Goal: Book appointment/travel/reservation

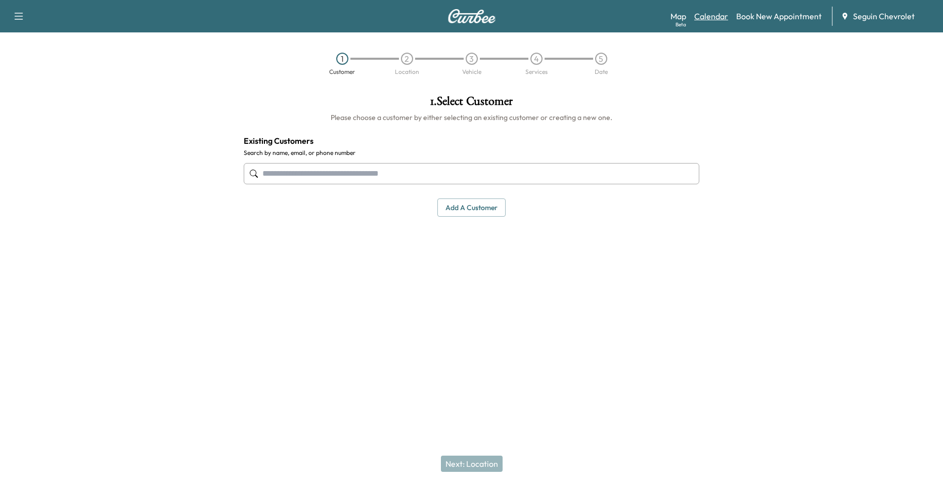
click at [718, 16] on link "Calendar" at bounding box center [711, 16] width 34 height 12
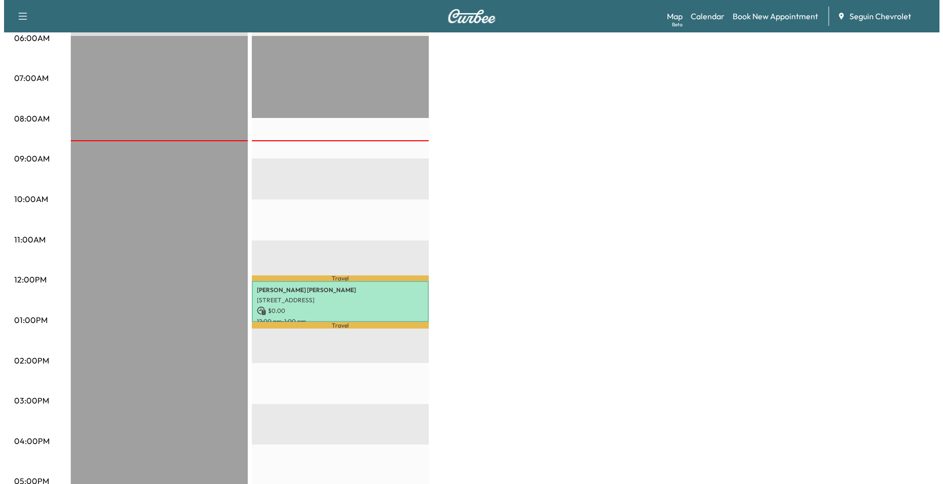
scroll to position [202, 0]
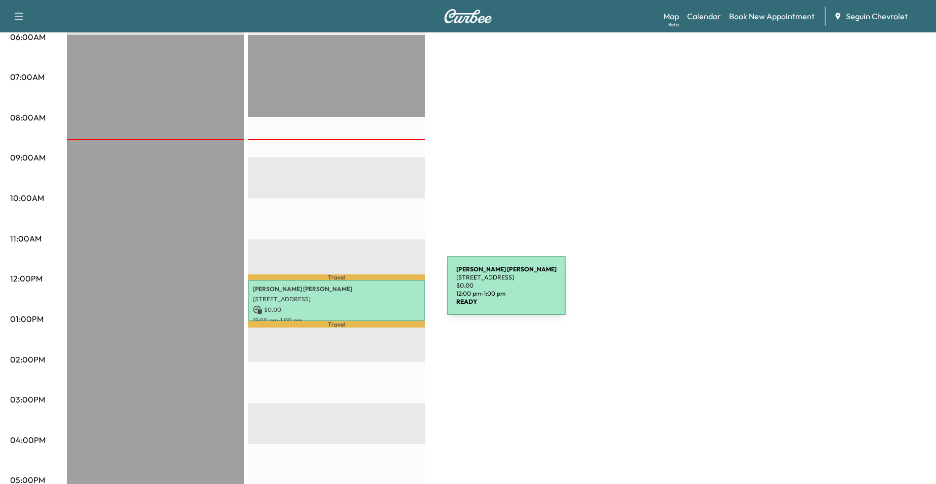
click at [371, 291] on div "[PERSON_NAME] [STREET_ADDRESS] $ 0.00 12:00 pm - 1:00 pm" at bounding box center [336, 300] width 177 height 41
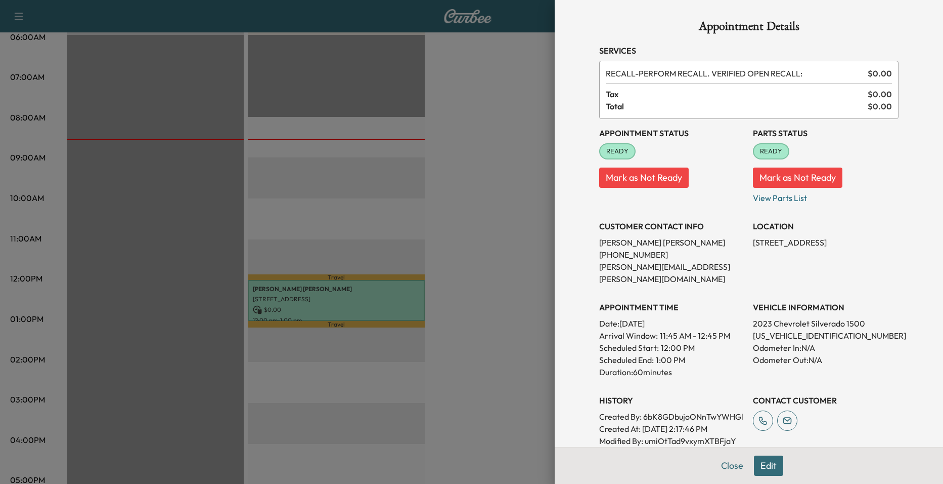
click at [369, 239] on div at bounding box center [471, 242] width 943 height 484
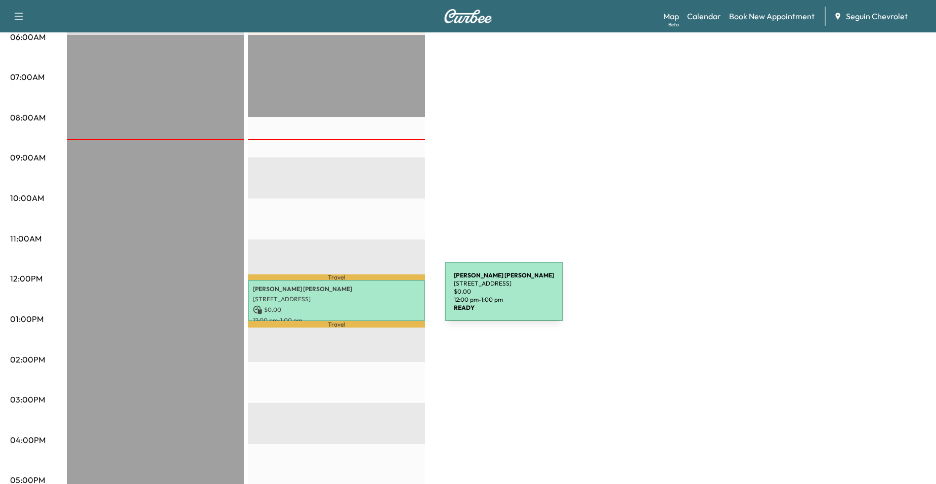
click at [369, 297] on p "[STREET_ADDRESS]" at bounding box center [336, 299] width 167 height 8
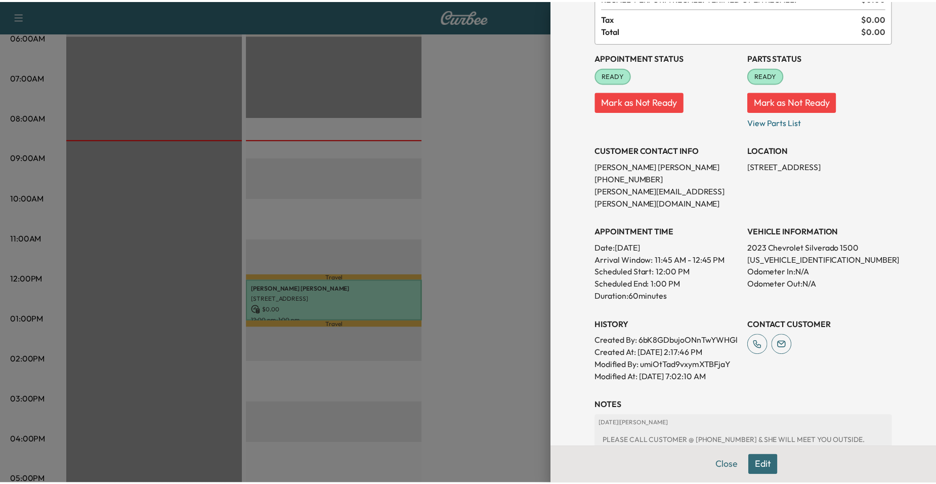
scroll to position [218, 0]
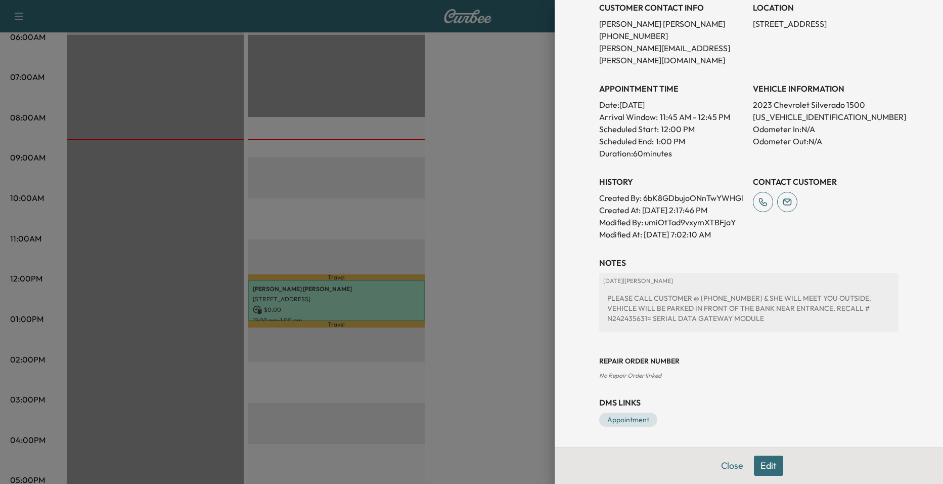
click at [510, 255] on div at bounding box center [471, 242] width 943 height 484
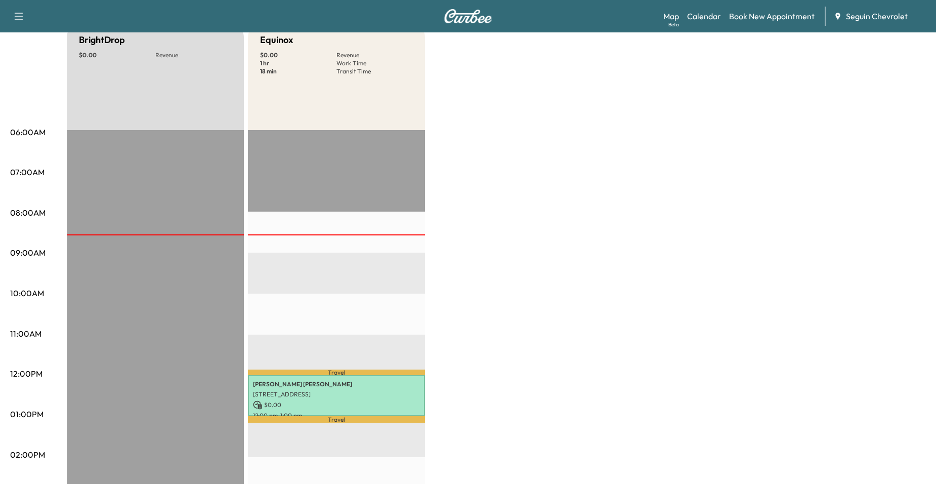
scroll to position [0, 0]
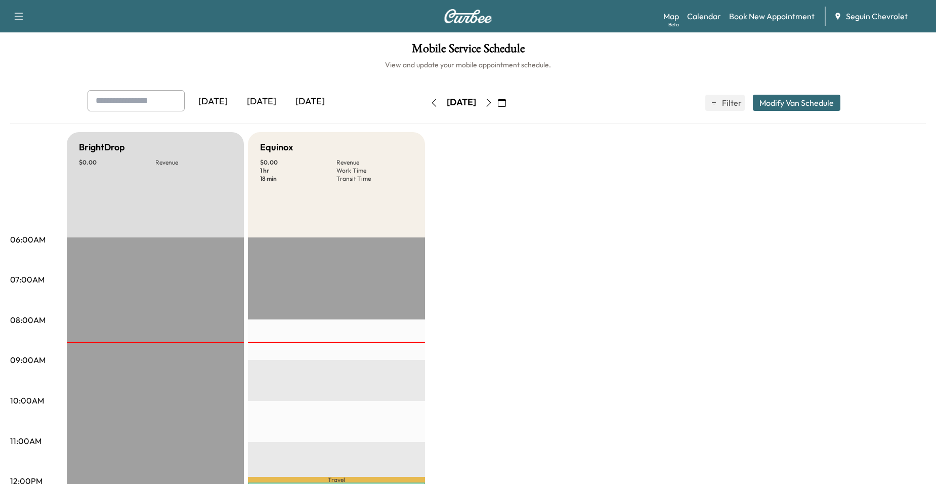
click at [493, 101] on icon "button" at bounding box center [489, 103] width 8 height 8
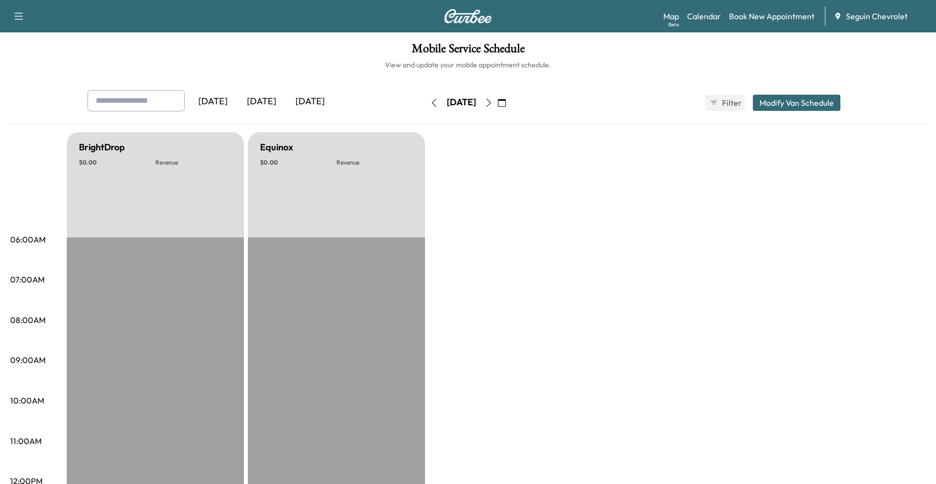
click at [493, 102] on icon "button" at bounding box center [489, 103] width 8 height 8
click at [493, 99] on icon "button" at bounding box center [489, 103] width 8 height 8
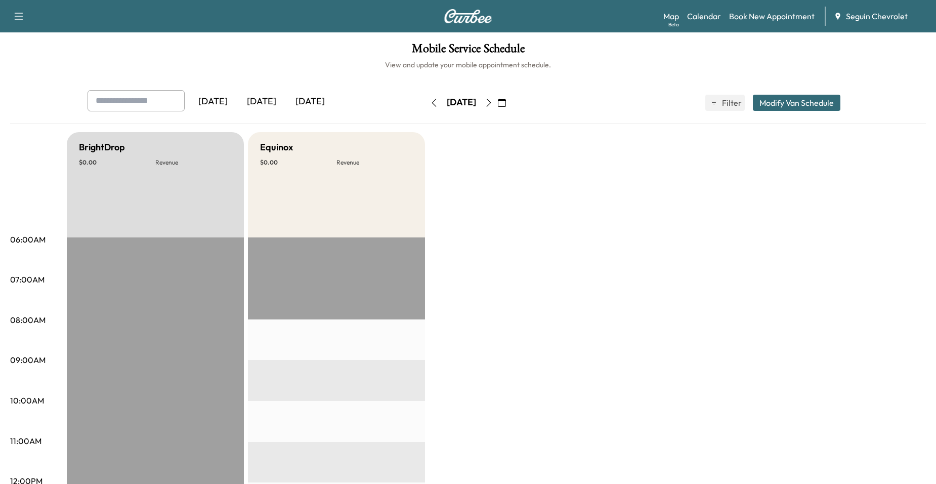
click at [497, 98] on button "button" at bounding box center [488, 103] width 17 height 16
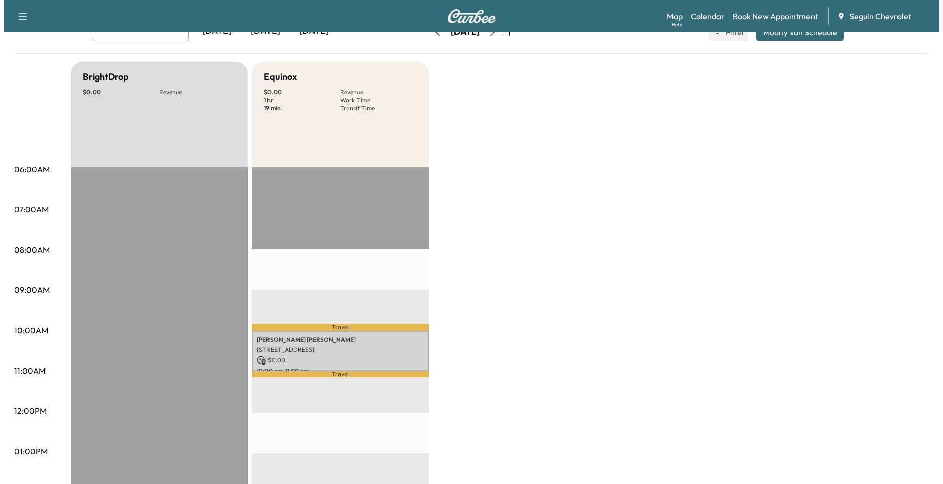
scroll to position [253, 0]
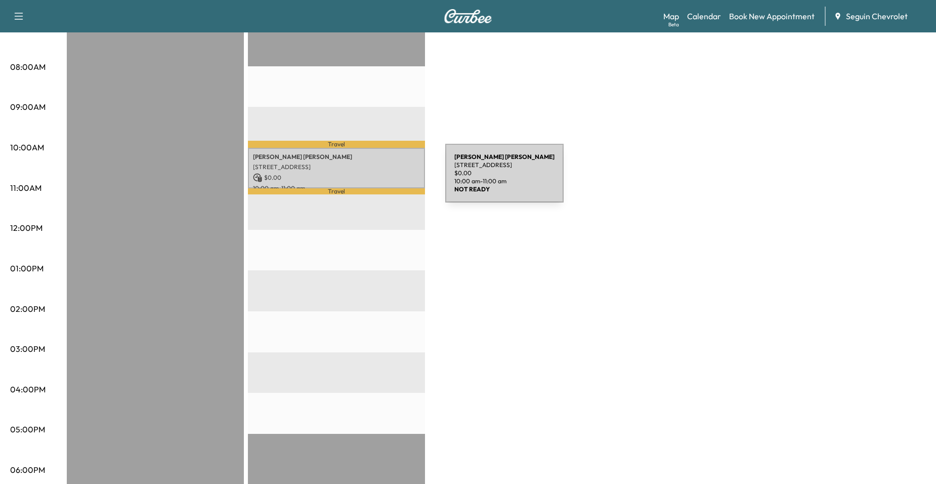
click at [368, 176] on p "$ 0.00" at bounding box center [336, 177] width 167 height 9
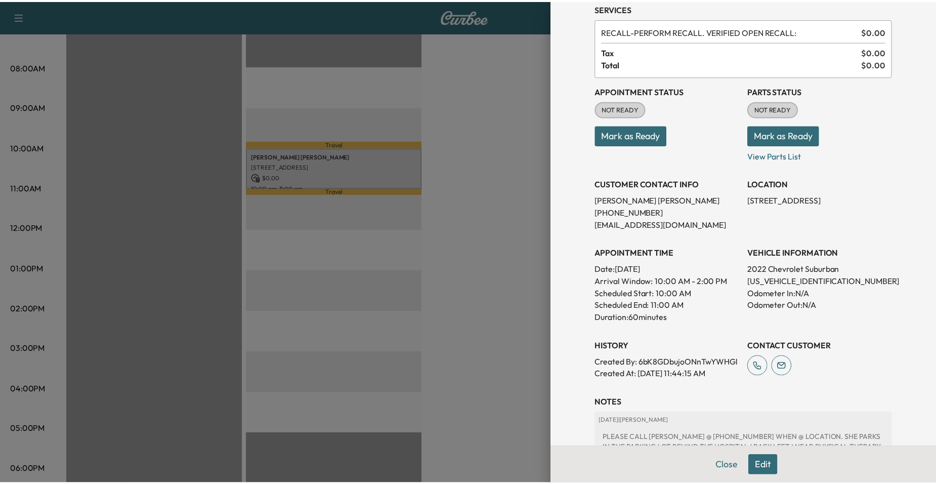
scroll to position [0, 0]
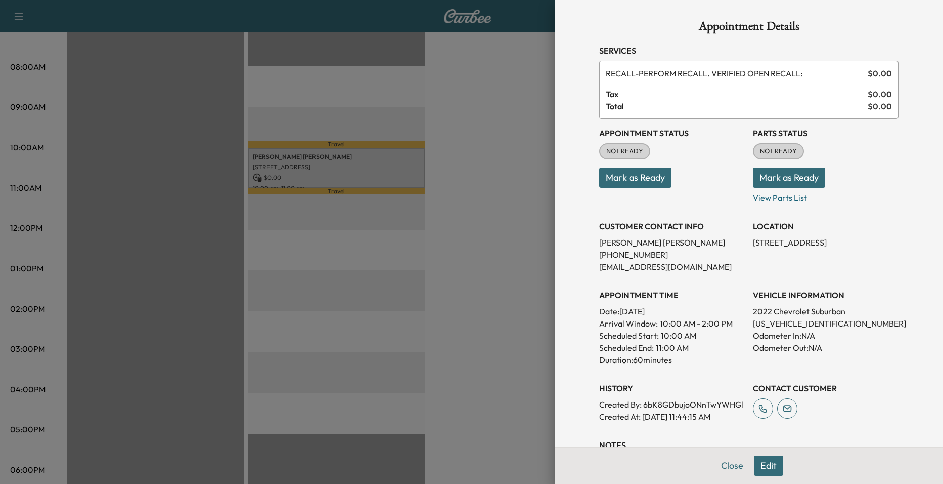
click at [506, 235] on div at bounding box center [471, 242] width 943 height 484
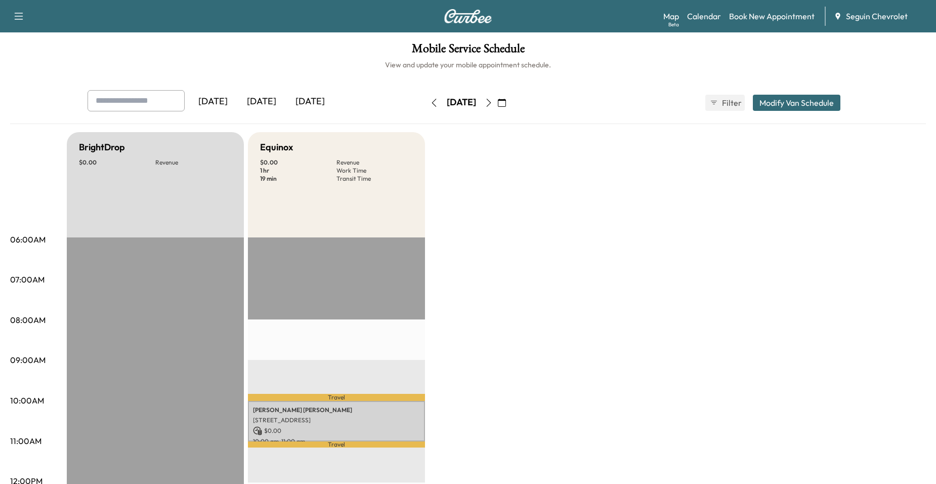
click at [493, 101] on icon "button" at bounding box center [489, 103] width 8 height 8
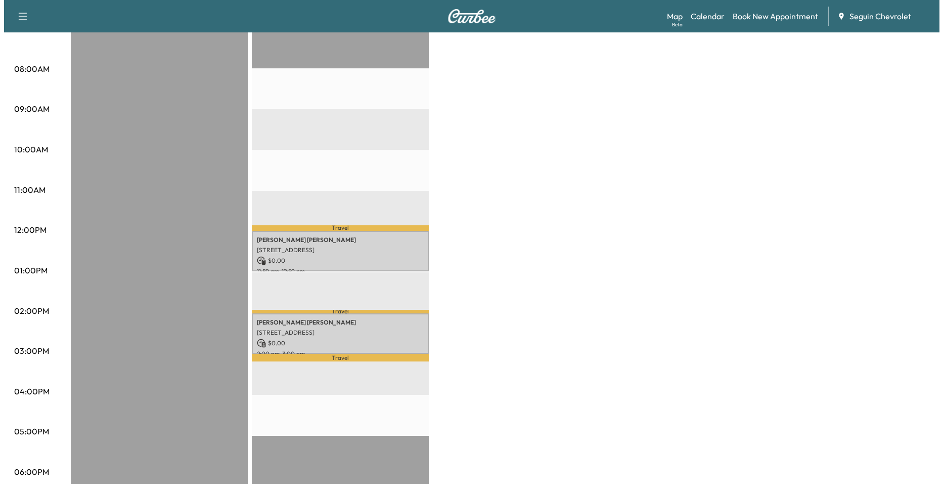
scroll to position [253, 0]
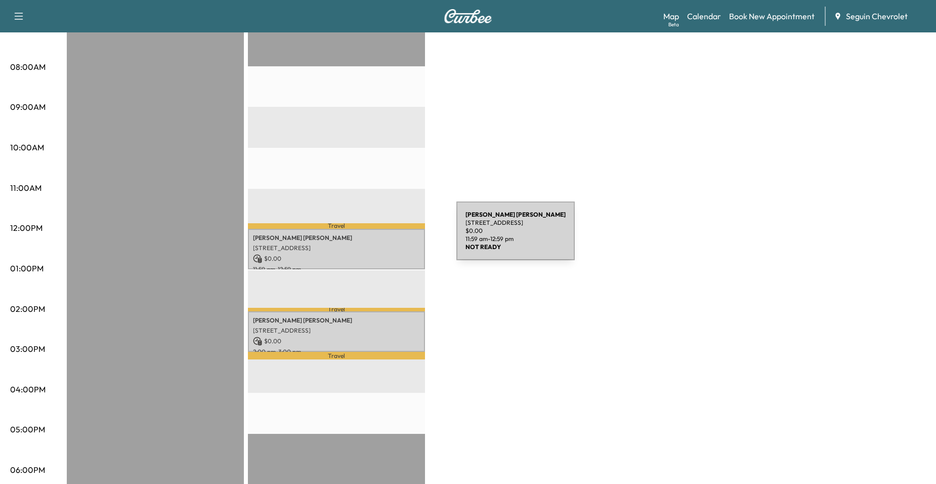
click at [380, 237] on p "[PERSON_NAME]" at bounding box center [336, 238] width 167 height 8
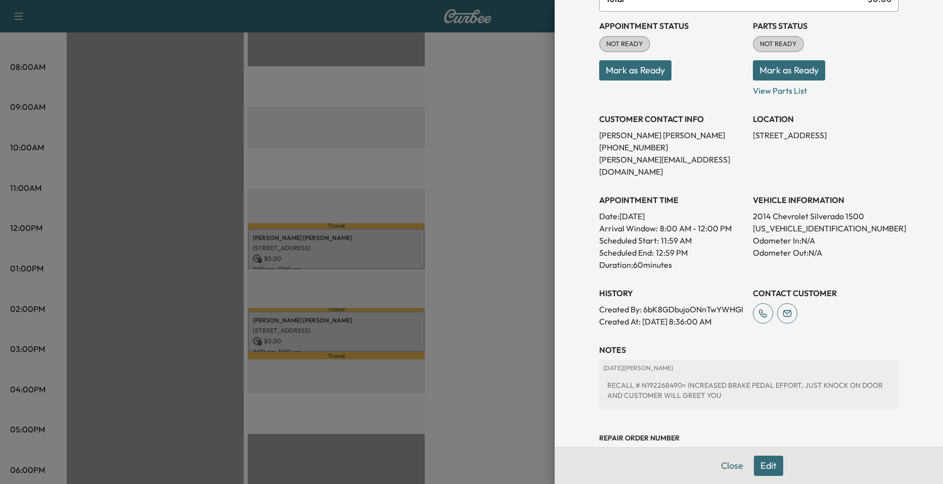
scroll to position [184, 0]
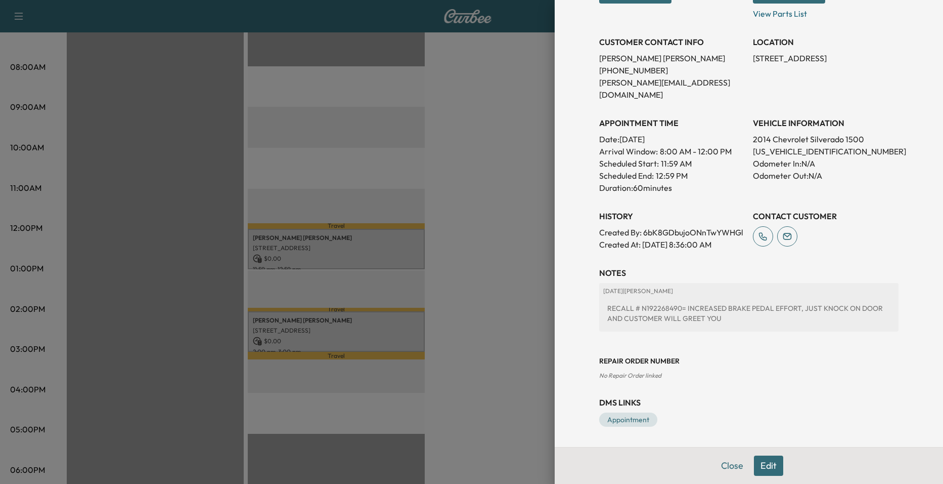
click at [467, 215] on div at bounding box center [471, 242] width 943 height 484
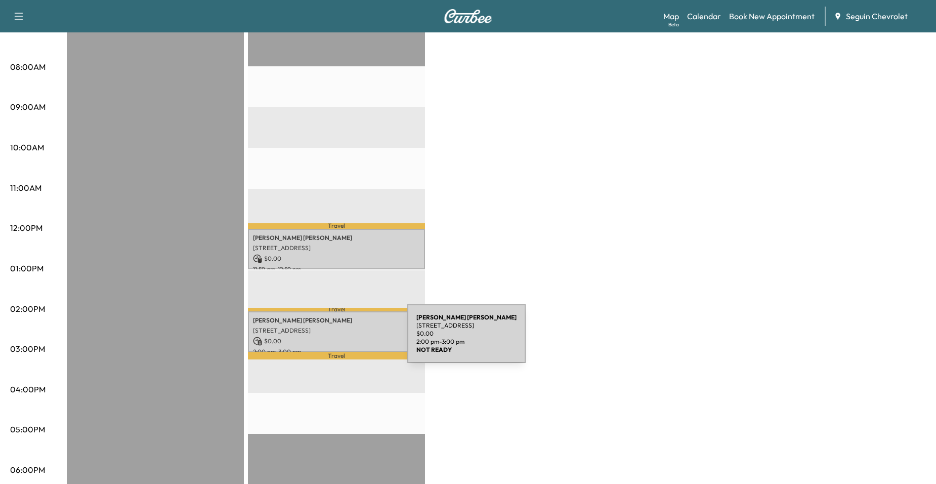
click at [331, 339] on p "$ 0.00" at bounding box center [336, 340] width 167 height 9
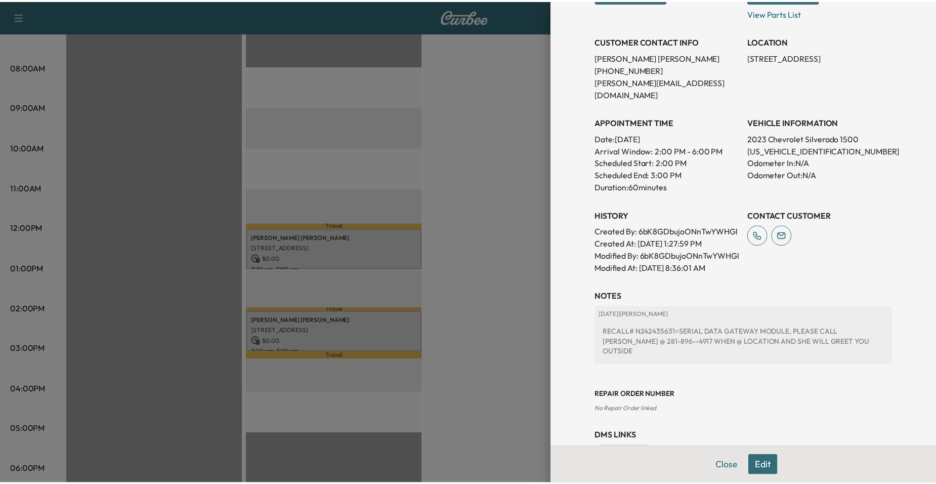
scroll to position [221, 0]
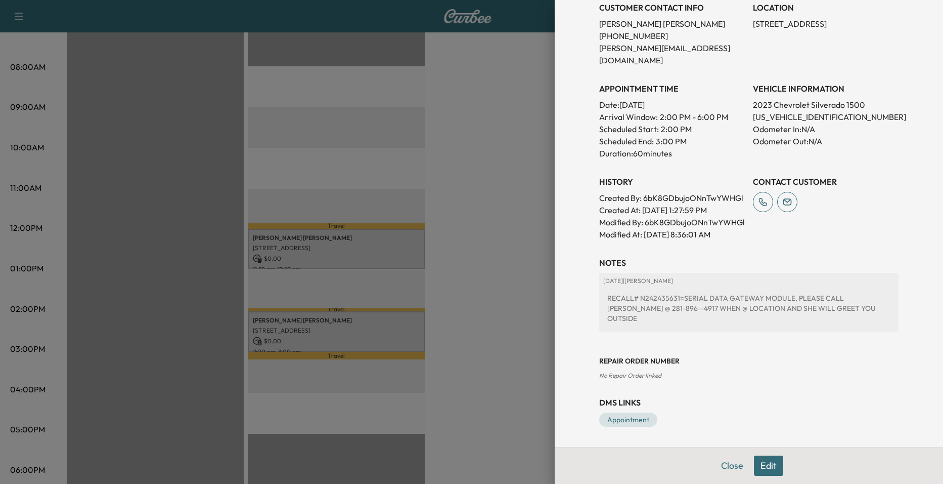
click at [508, 243] on div at bounding box center [471, 242] width 943 height 484
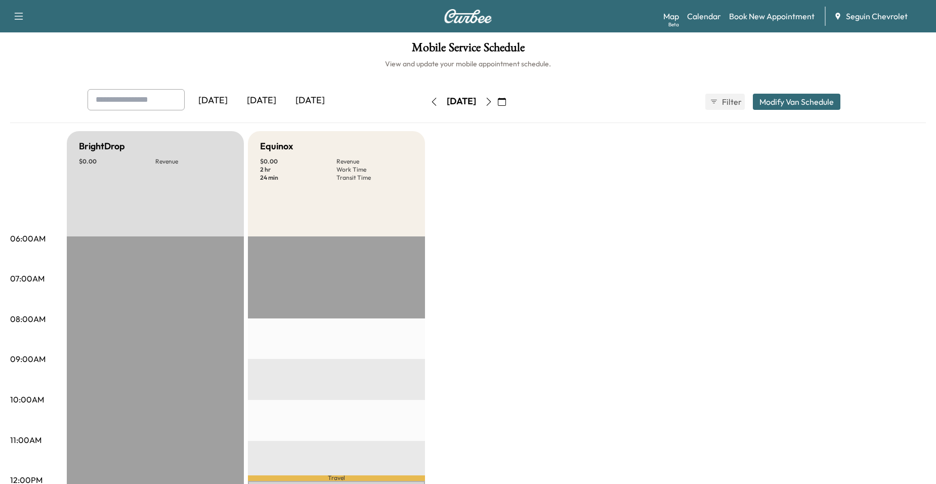
scroll to position [0, 0]
click at [510, 103] on button "button" at bounding box center [501, 103] width 17 height 16
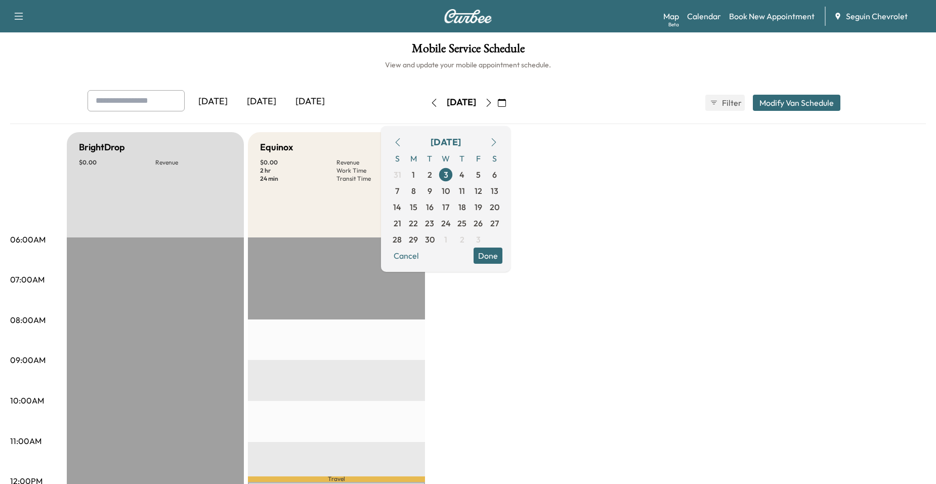
click at [493, 103] on icon "button" at bounding box center [489, 103] width 8 height 8
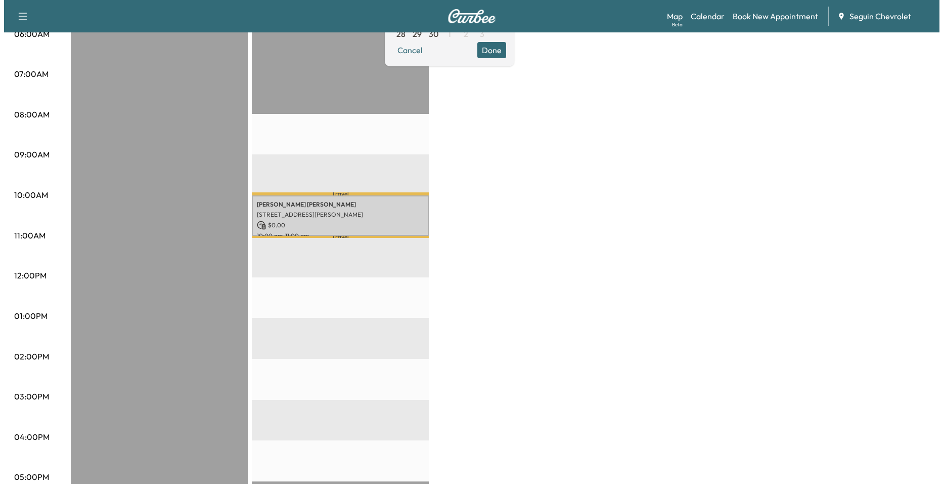
scroll to position [303, 0]
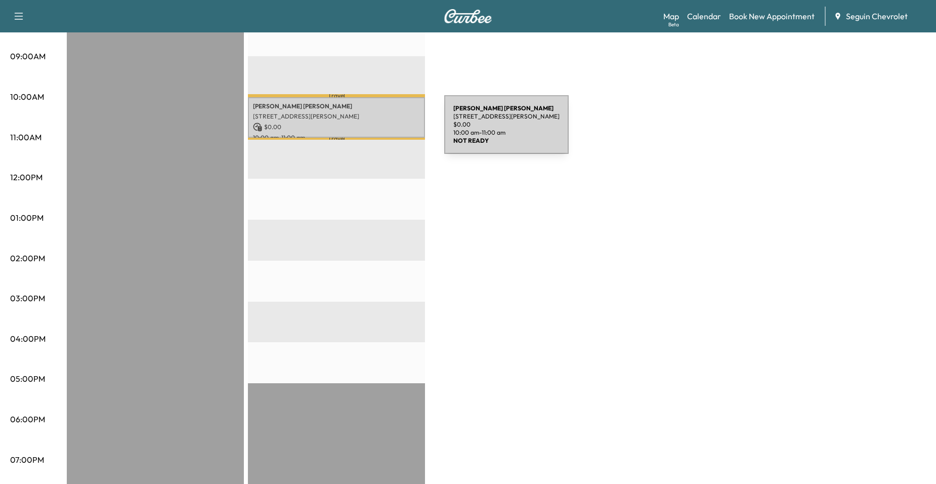
click at [368, 128] on p "$ 0.00" at bounding box center [336, 126] width 167 height 9
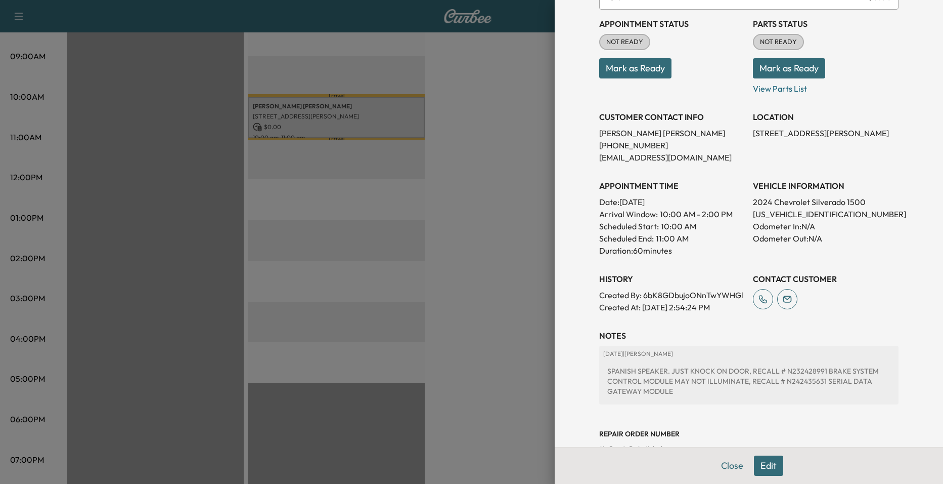
scroll to position [194, 0]
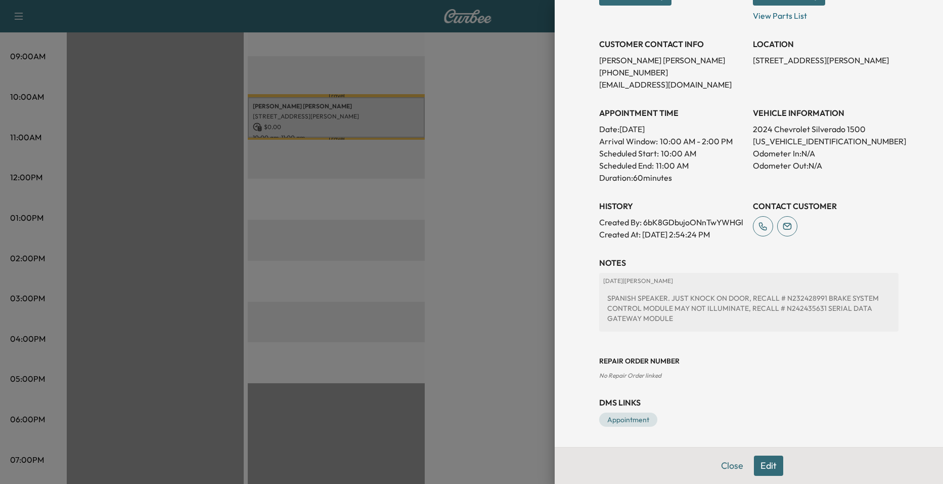
click at [555, 290] on div "Appointment Details Services RECALL - PERFORM RECALL. VERIFIED OPEN RECALL: $ 0…" at bounding box center [749, 242] width 388 height 484
click at [513, 210] on div at bounding box center [471, 242] width 943 height 484
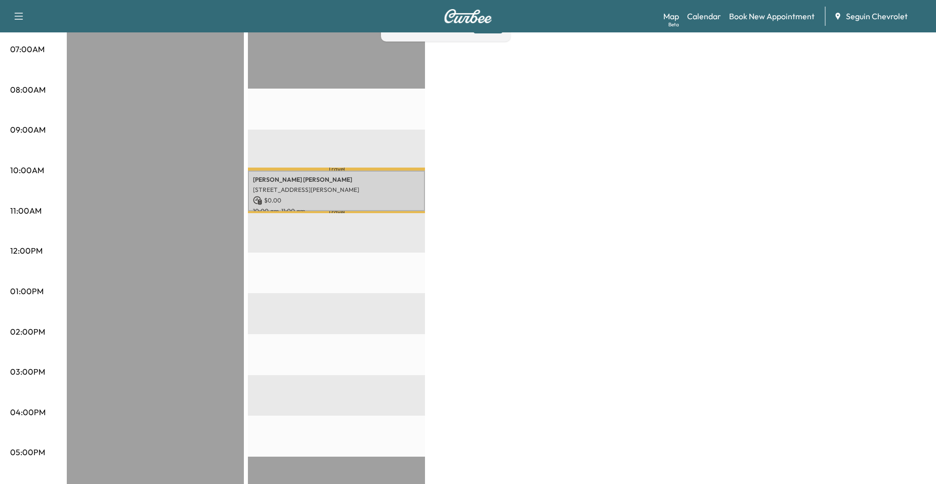
scroll to position [51, 0]
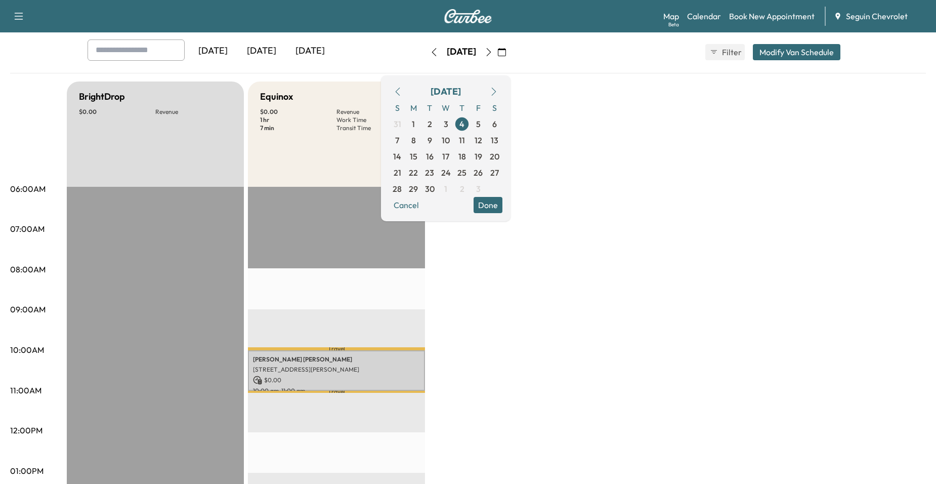
click at [493, 51] on icon "button" at bounding box center [489, 52] width 8 height 8
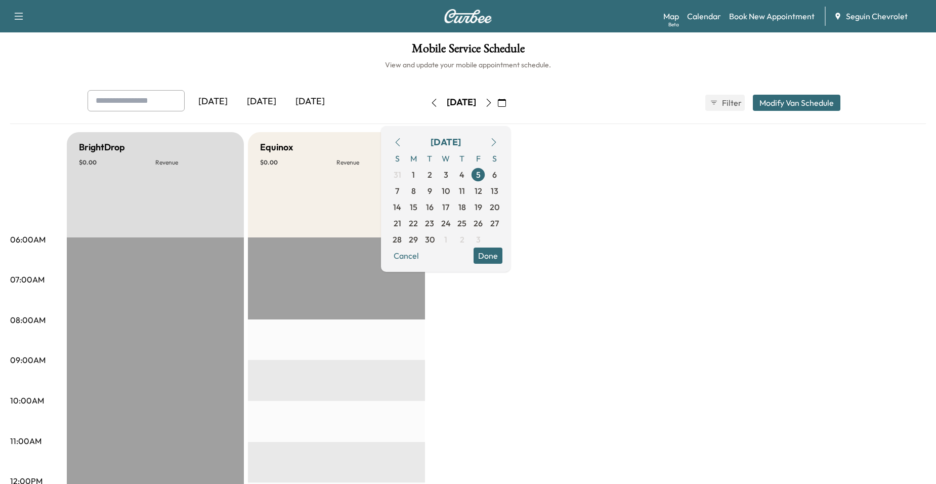
click at [497, 98] on button "button" at bounding box center [488, 103] width 17 height 16
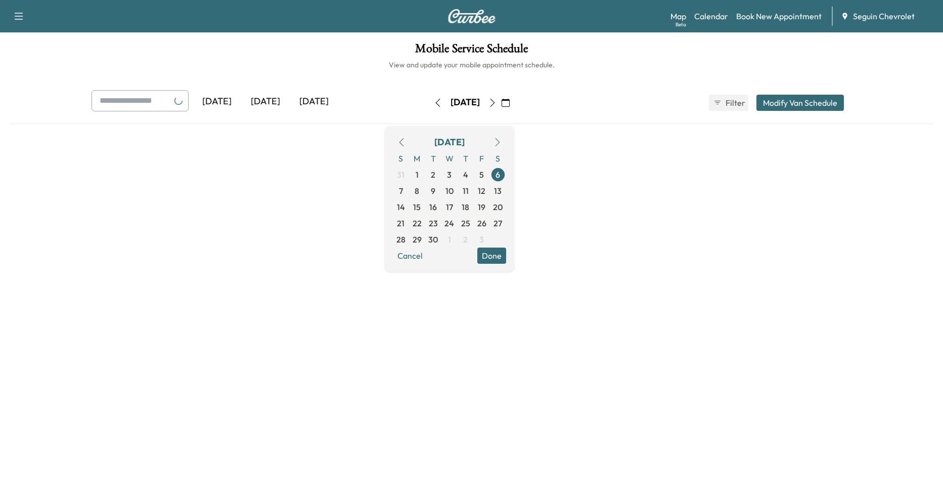
click at [501, 98] on div "[DATE]" at bounding box center [465, 103] width 72 height 16
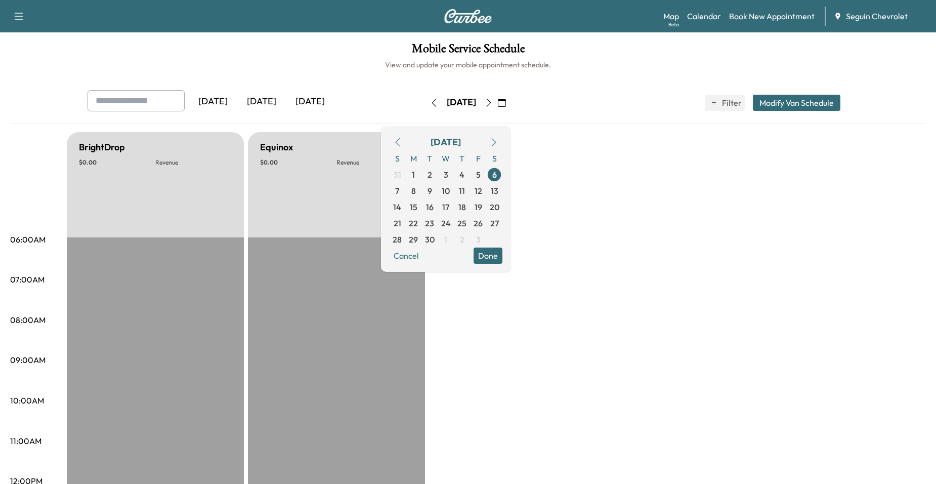
click at [497, 97] on button "button" at bounding box center [488, 103] width 17 height 16
click at [493, 99] on icon "button" at bounding box center [489, 103] width 8 height 8
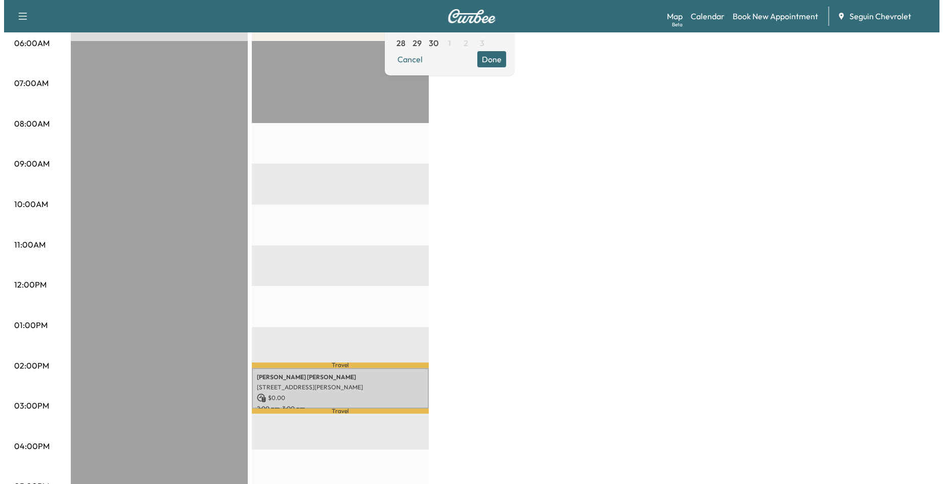
scroll to position [202, 0]
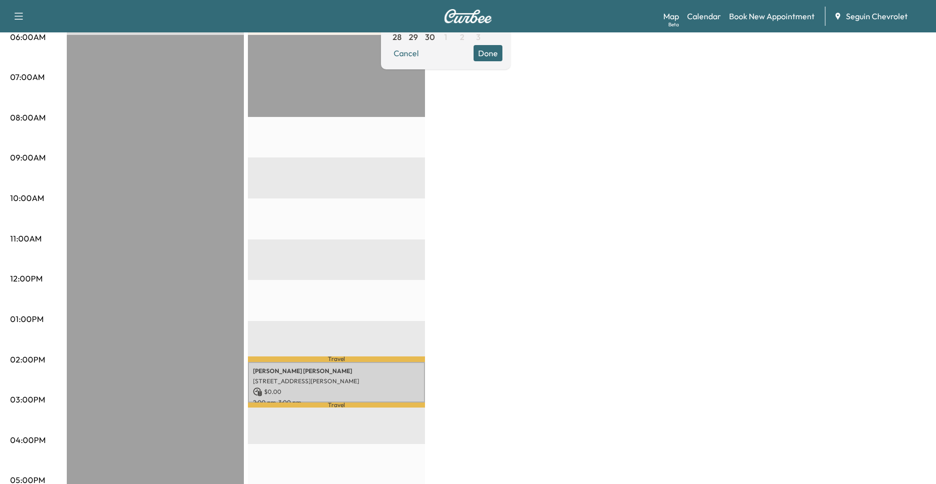
click at [373, 356] on p "Travel" at bounding box center [336, 359] width 177 height 6
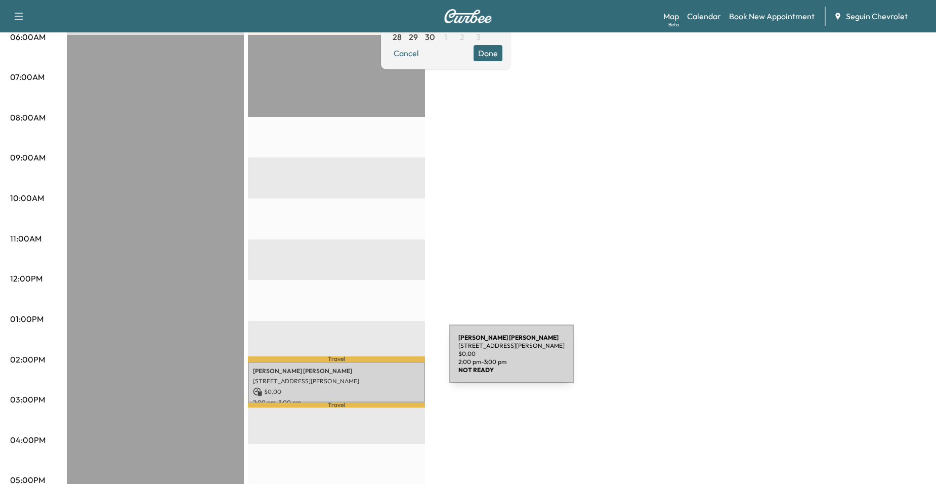
click at [374, 362] on div "[PERSON_NAME] [STREET_ADDRESS][PERSON_NAME] $ 0.00 2:00 pm - 3:00 pm" at bounding box center [336, 382] width 177 height 41
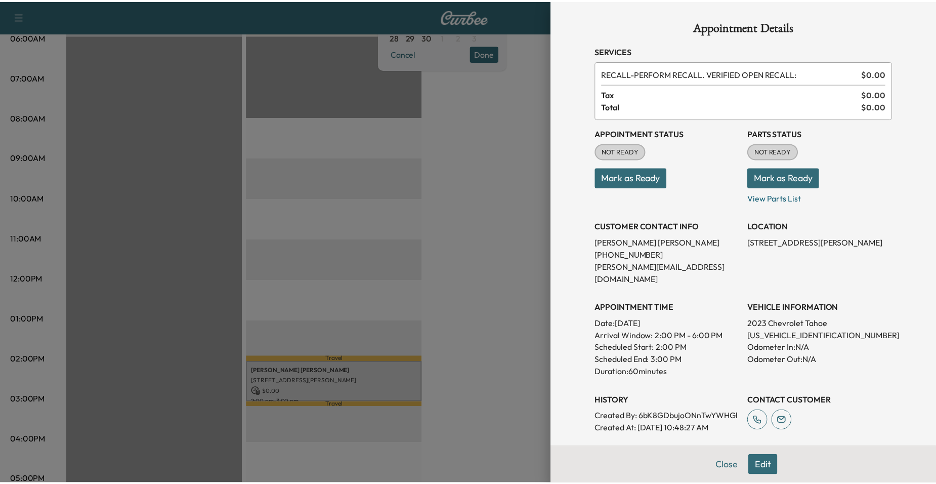
scroll to position [184, 0]
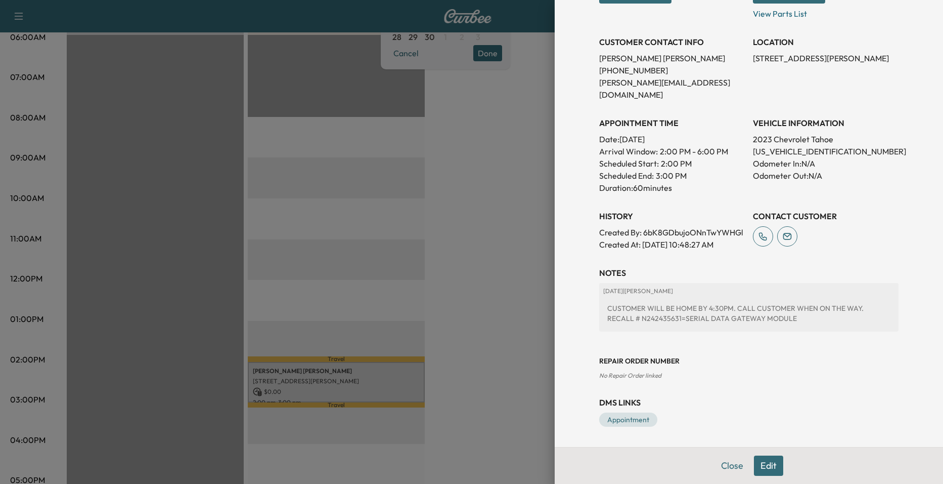
click at [497, 266] on div at bounding box center [471, 242] width 943 height 484
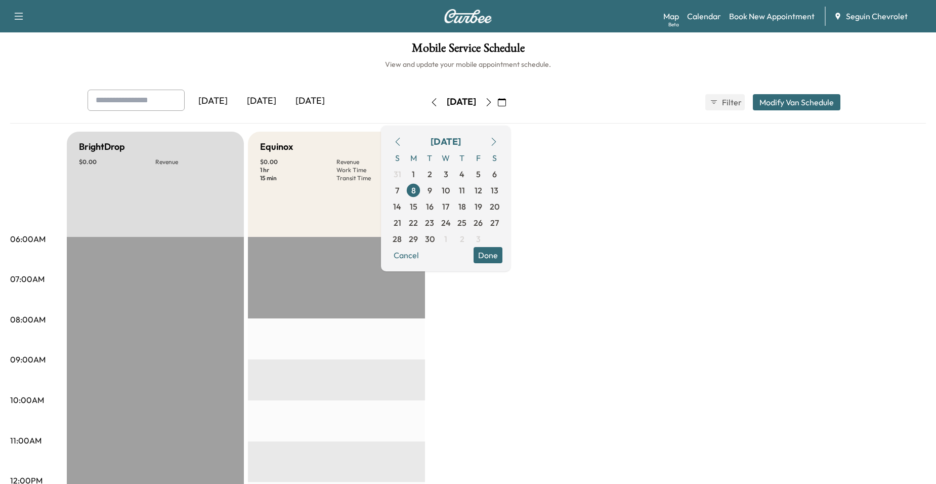
scroll to position [0, 0]
click at [497, 95] on button "button" at bounding box center [488, 103] width 17 height 16
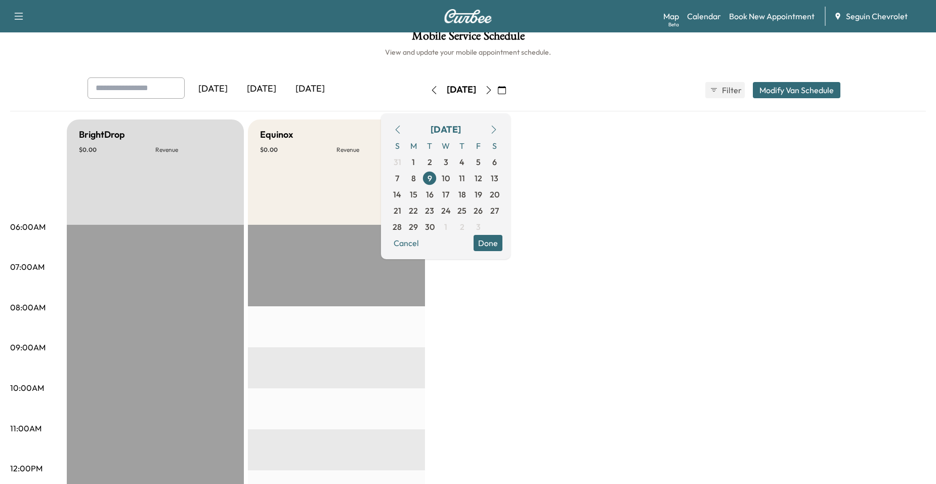
click at [497, 91] on button "button" at bounding box center [488, 90] width 17 height 16
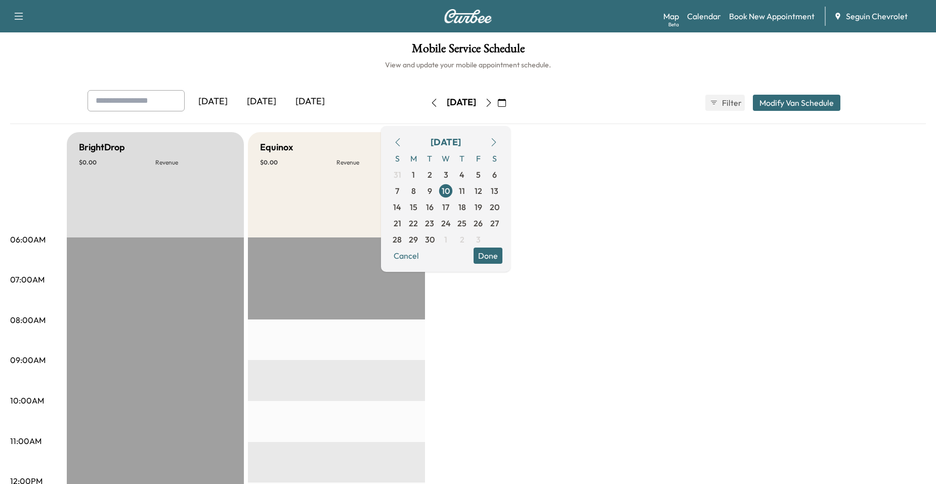
click at [493, 99] on icon "button" at bounding box center [489, 103] width 8 height 8
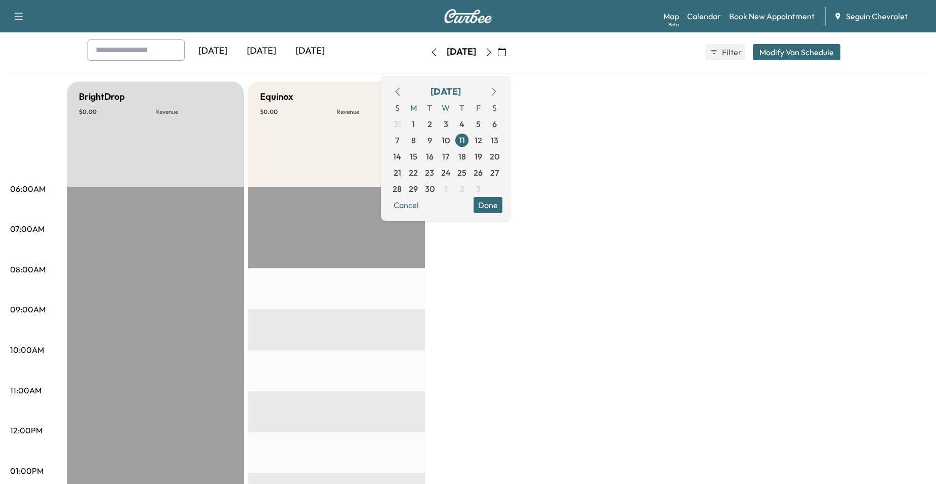
click at [493, 49] on icon "button" at bounding box center [489, 52] width 8 height 8
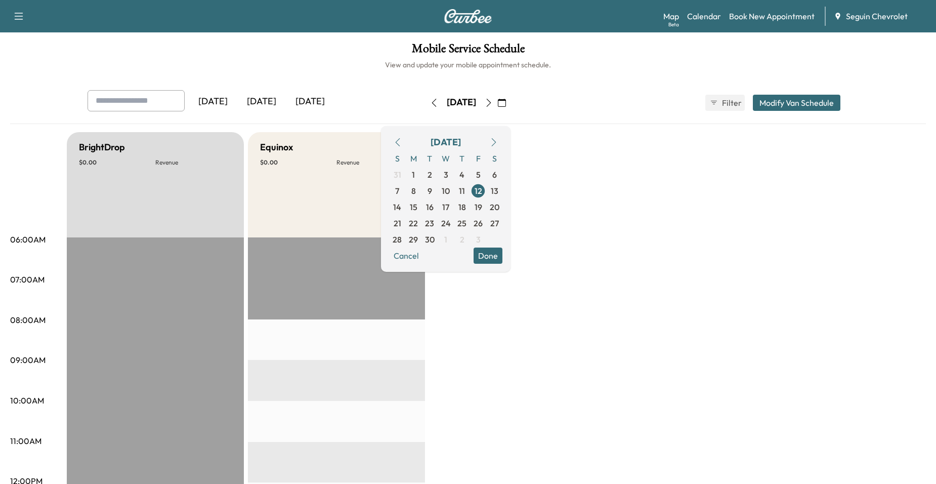
click at [497, 104] on button "button" at bounding box center [488, 103] width 17 height 16
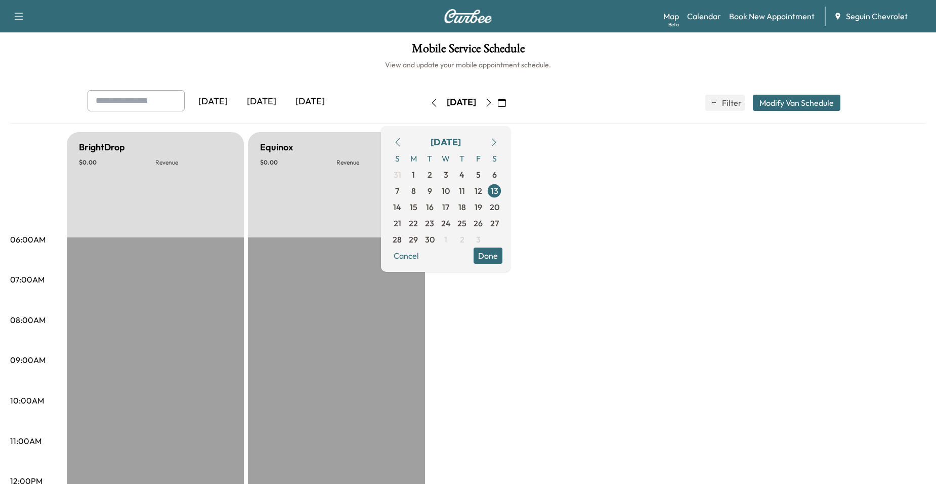
click at [497, 103] on div "[DATE]" at bounding box center [461, 103] width 72 height 16
drag, startPoint x: 511, startPoint y: 103, endPoint x: 516, endPoint y: 102, distance: 5.2
click at [497, 102] on button "button" at bounding box center [488, 103] width 17 height 16
drag, startPoint x: 452, startPoint y: 316, endPoint x: 468, endPoint y: 255, distance: 62.8
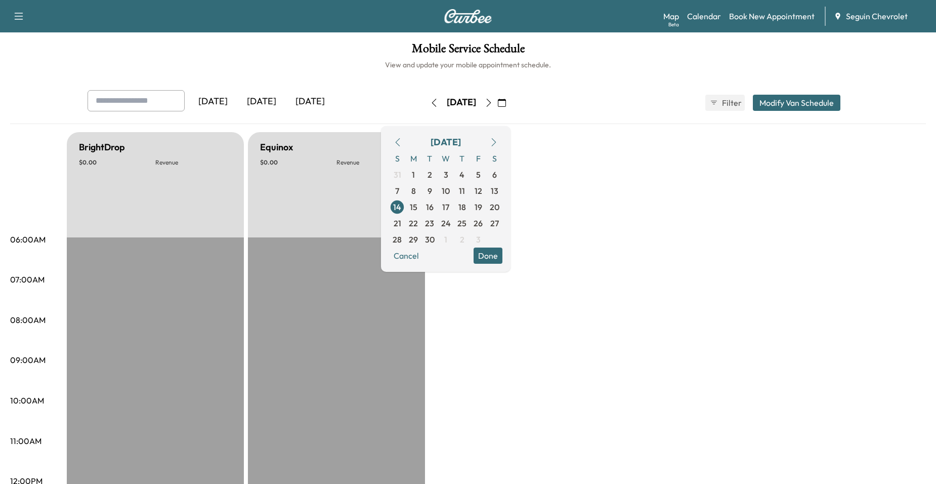
click at [493, 99] on icon "button" at bounding box center [489, 103] width 8 height 8
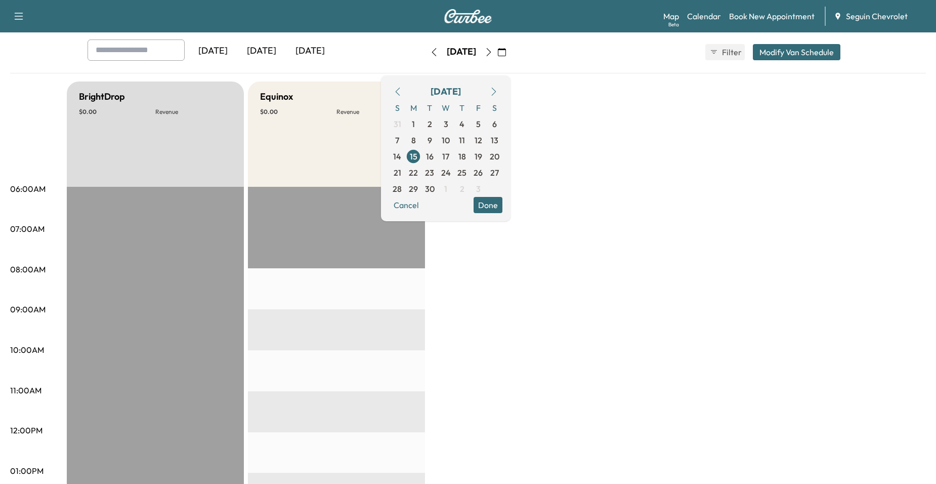
click at [497, 51] on button "button" at bounding box center [488, 52] width 17 height 16
click at [497, 56] on button "button" at bounding box center [488, 52] width 17 height 16
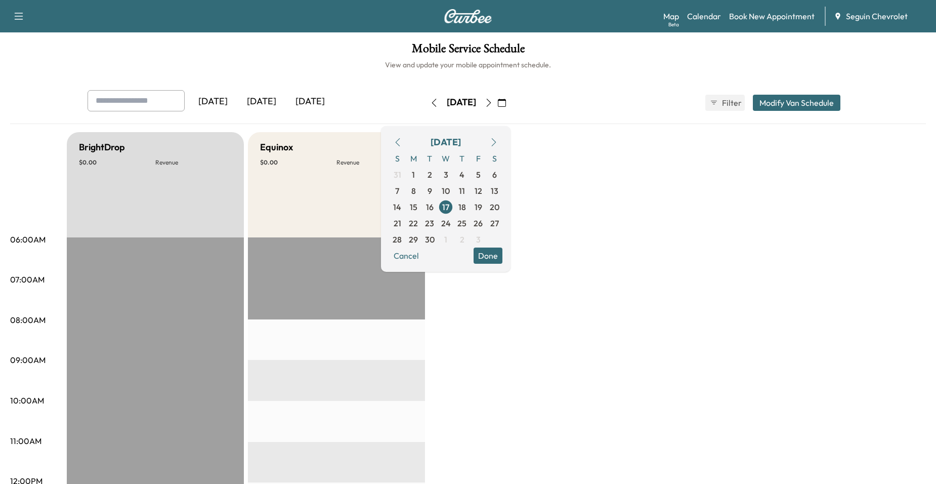
click at [493, 106] on icon "button" at bounding box center [489, 103] width 8 height 8
click at [493, 104] on icon "button" at bounding box center [489, 103] width 8 height 8
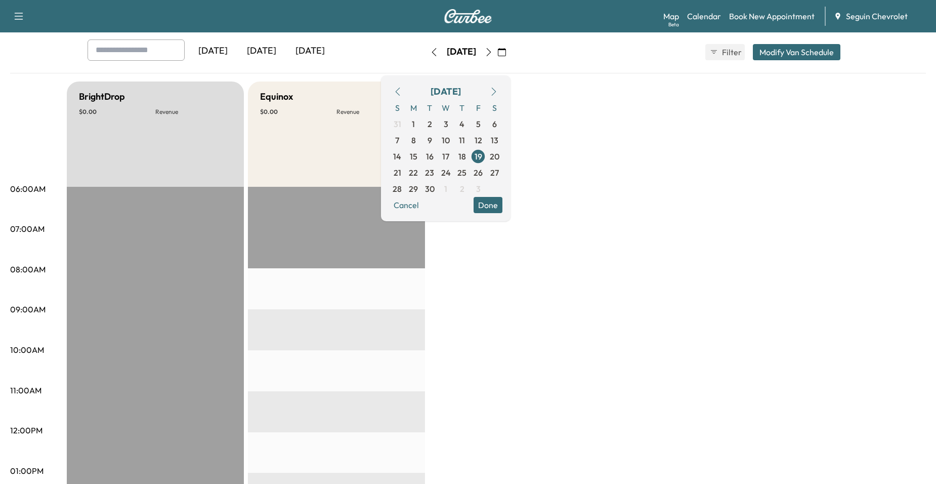
click at [493, 49] on icon "button" at bounding box center [489, 52] width 8 height 8
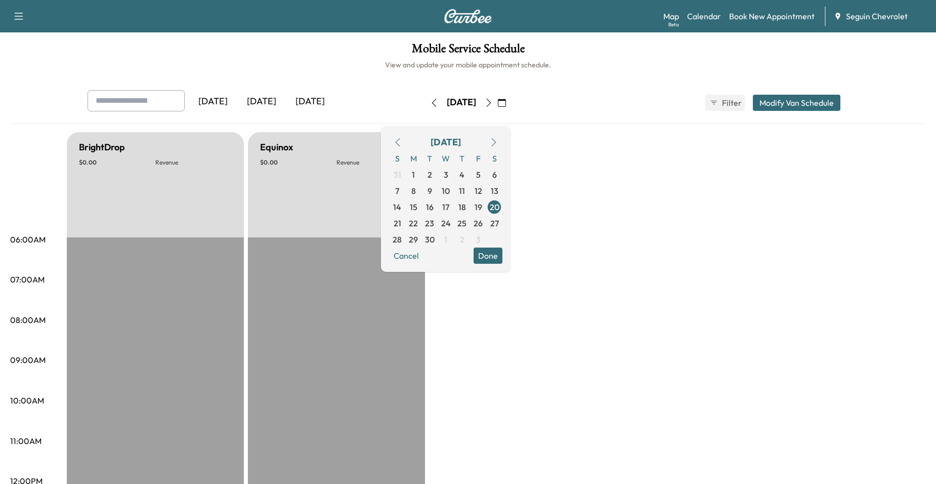
click at [497, 101] on button "button" at bounding box center [488, 103] width 17 height 16
click at [493, 100] on icon "button" at bounding box center [489, 103] width 8 height 8
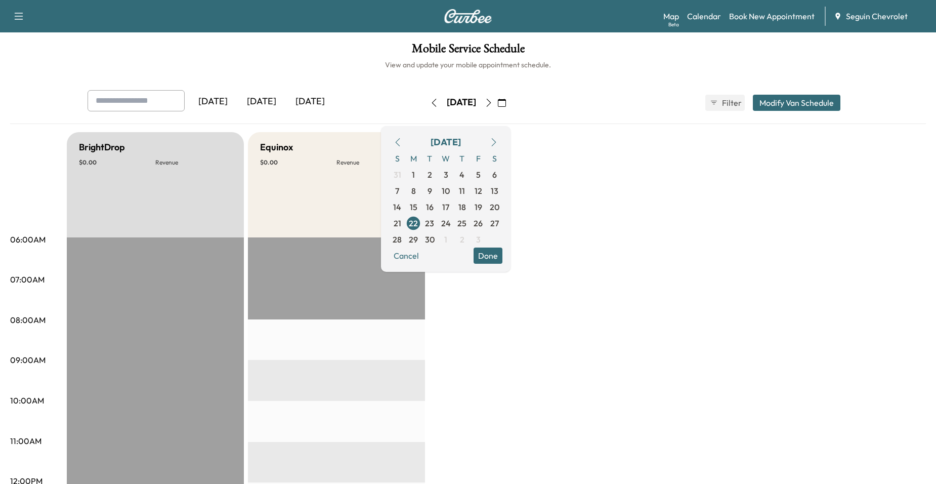
click at [497, 100] on button "button" at bounding box center [488, 103] width 17 height 16
click at [497, 98] on button "button" at bounding box center [488, 103] width 17 height 16
click at [497, 101] on button "button" at bounding box center [488, 103] width 17 height 16
click at [493, 103] on icon "button" at bounding box center [489, 103] width 8 height 8
click at [493, 102] on icon "button" at bounding box center [489, 103] width 8 height 8
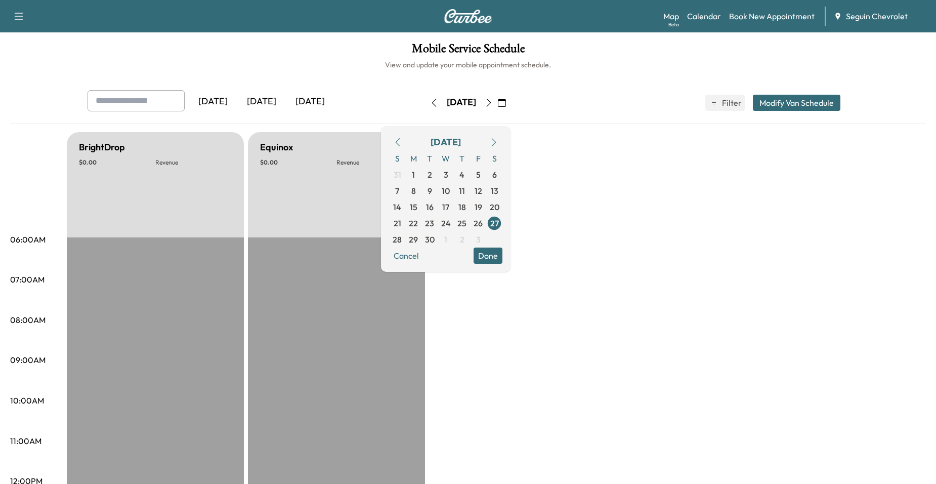
click at [497, 98] on button "button" at bounding box center [488, 103] width 17 height 16
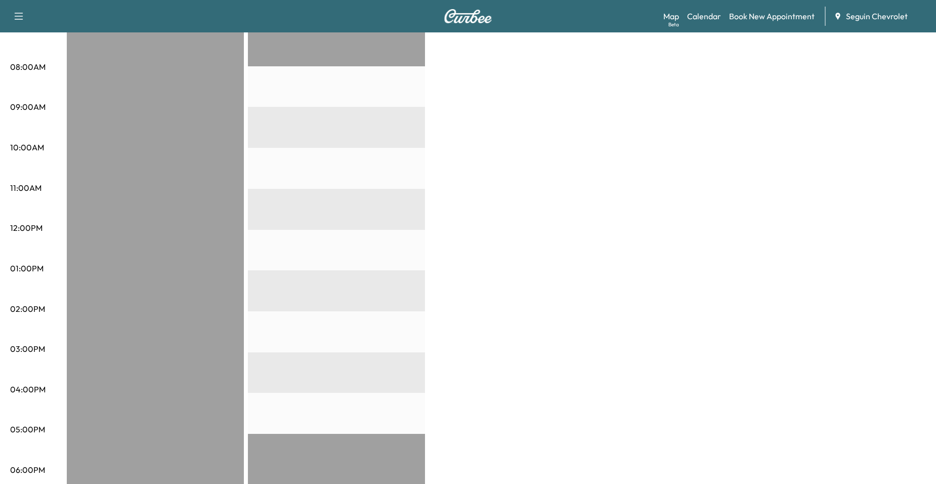
click at [463, 194] on div "BrightDrop $ 0.00 Revenue EST Start Equinox $ 0.00 Revenue EST Start" at bounding box center [496, 258] width 859 height 759
